Goal: Navigation & Orientation: Find specific page/section

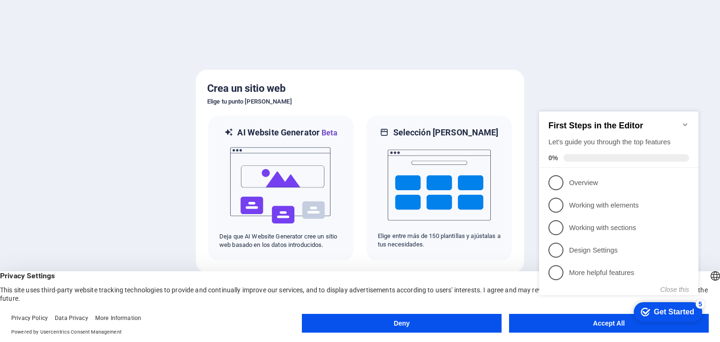
click div "checkmark Get Started 5 First Steps in the Editor Let's guide you through the t…"
click at [573, 325] on appcues-checklist "Contextual help checklist present on screen" at bounding box center [620, 212] width 171 height 231
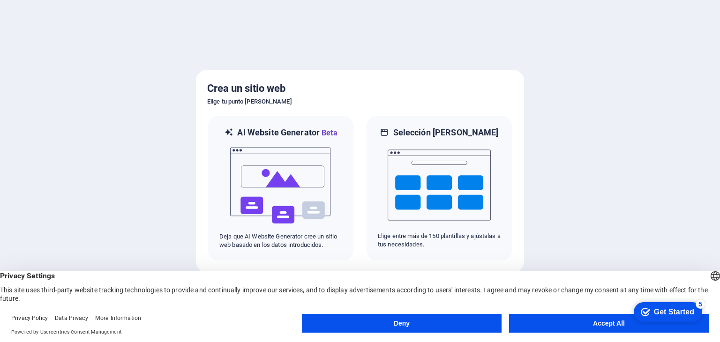
click at [558, 323] on button "Accept All" at bounding box center [609, 323] width 200 height 19
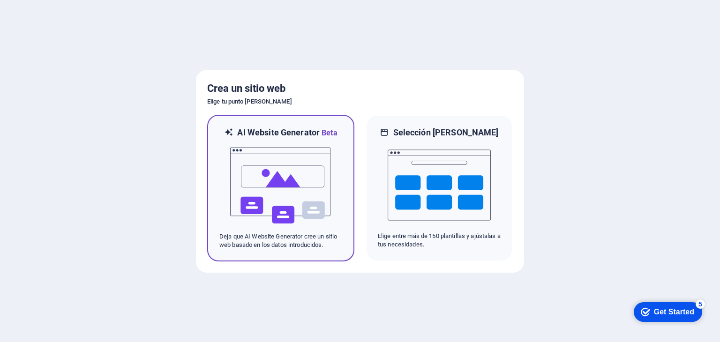
click at [304, 170] on img at bounding box center [280, 186] width 103 height 94
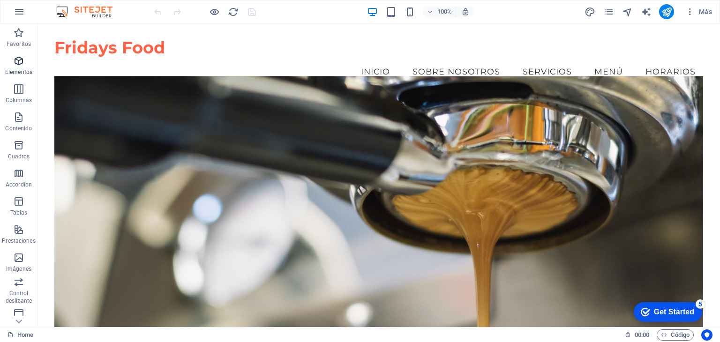
click at [15, 60] on icon "button" at bounding box center [18, 60] width 11 height 11
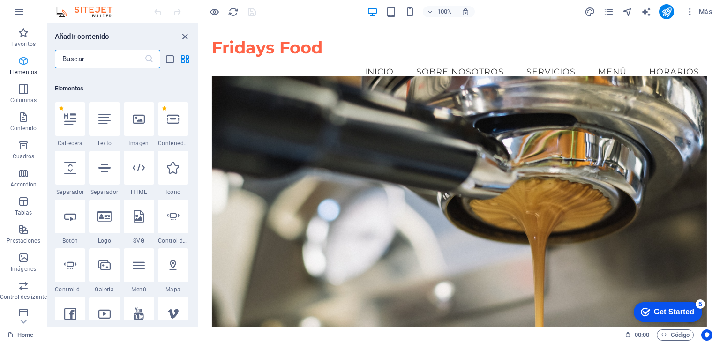
scroll to position [176, 0]
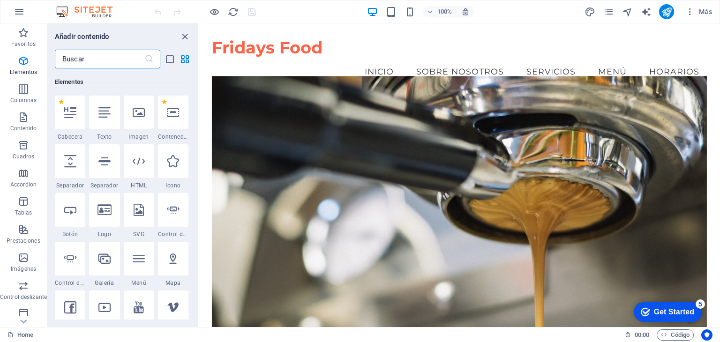
drag, startPoint x: 719, startPoint y: 63, endPoint x: 918, endPoint y: 45, distance: 199.5
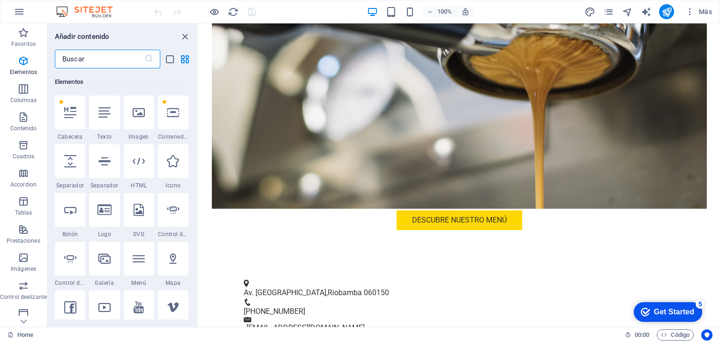
scroll to position [0, 0]
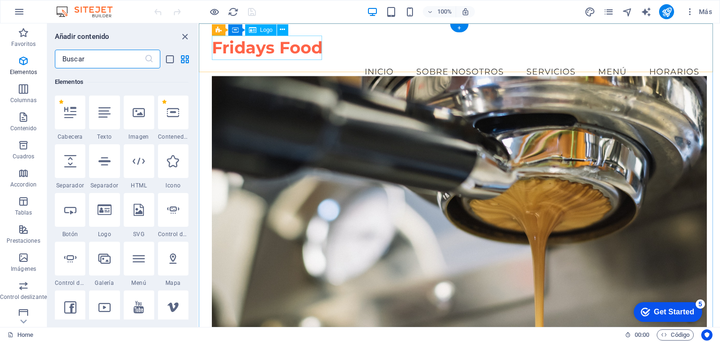
click at [265, 53] on div "Fridays Food" at bounding box center [459, 48] width 495 height 25
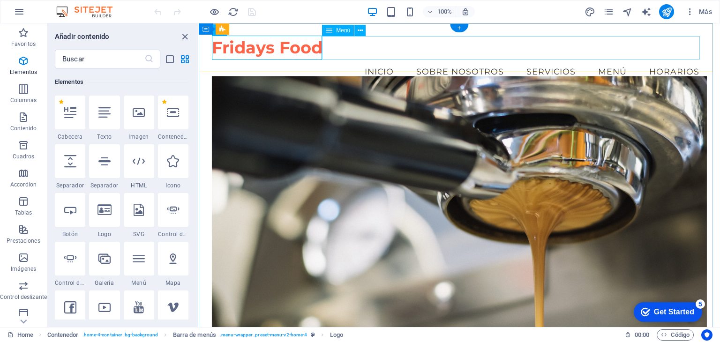
click at [439, 60] on nav "Inicio Sobre Nosotros Servicios Menú Horarios" at bounding box center [459, 71] width 495 height 23
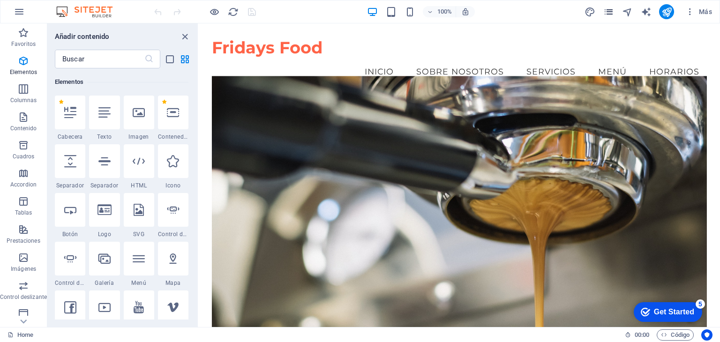
click at [607, 12] on icon "pages" at bounding box center [608, 12] width 11 height 11
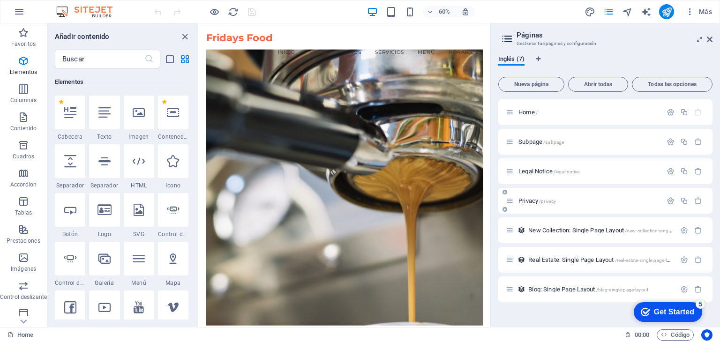
click at [535, 201] on span "Privacy /privacy" at bounding box center [536, 200] width 37 height 7
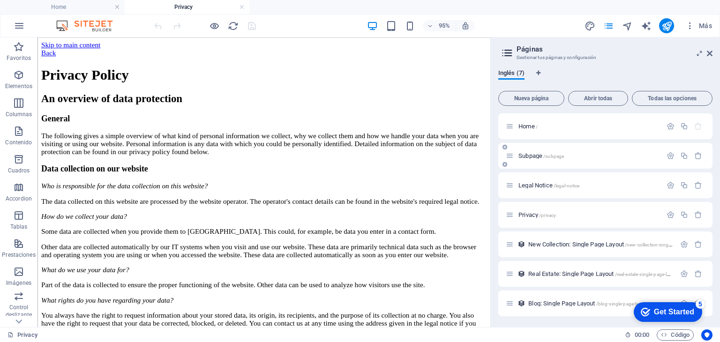
click at [531, 157] on span "Subpage /subpage" at bounding box center [540, 155] width 45 height 7
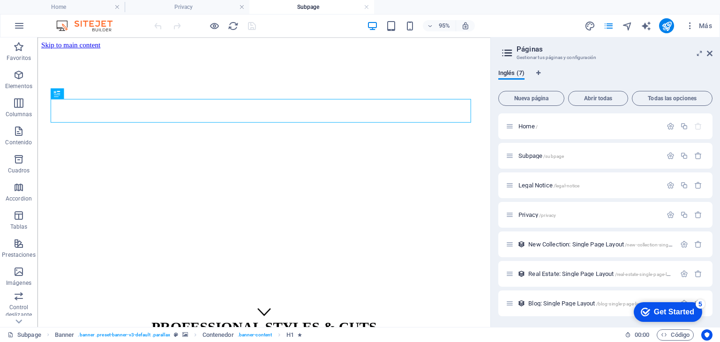
drag, startPoint x: 505, startPoint y: 209, endPoint x: 506, endPoint y: 154, distance: 55.3
click at [506, 154] on html "Skip to main content PROFESSIONAL STYLES & CUTS [PHONE_NUMBER] | Riobamba This …" at bounding box center [275, 285] width 477 height 497
click at [674, 309] on div "Get Started" at bounding box center [674, 312] width 40 height 8
